Goal: Go to known website: Access a specific website the user already knows

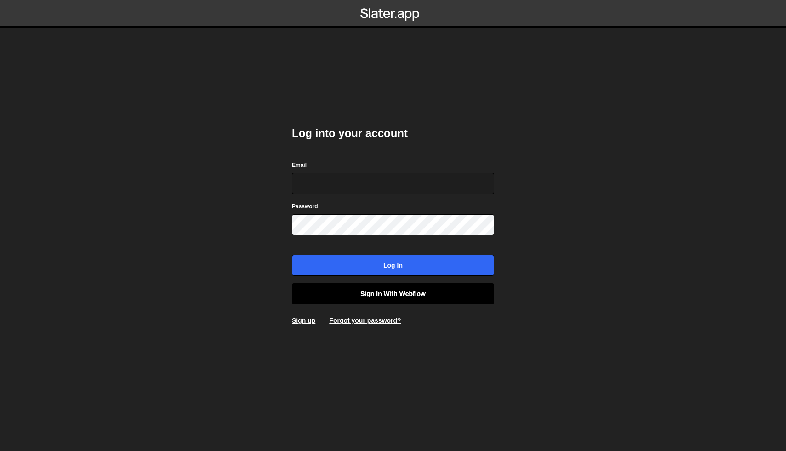
click at [426, 300] on link "Sign in with Webflow" at bounding box center [393, 293] width 202 height 21
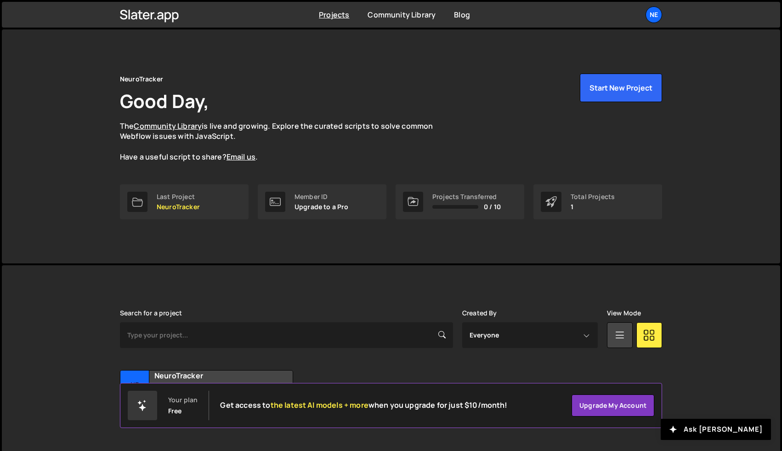
scroll to position [22, 0]
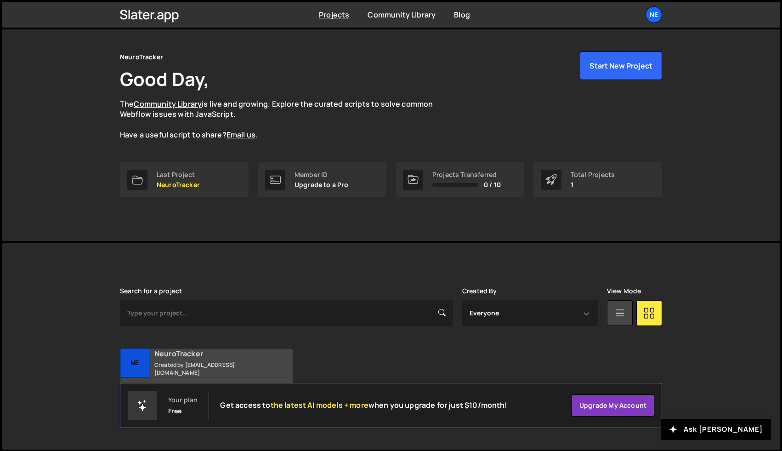
click at [221, 359] on div "NeuroTracker Created by [EMAIL_ADDRESS][DOMAIN_NAME]" at bounding box center [206, 362] width 172 height 29
